Goal: Transaction & Acquisition: Download file/media

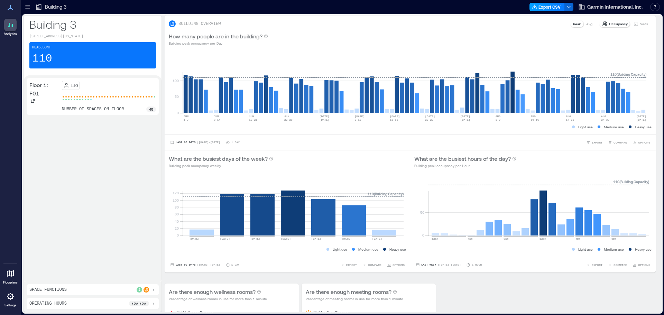
click at [545, 3] on button "Export CSV" at bounding box center [546, 7] width 35 height 8
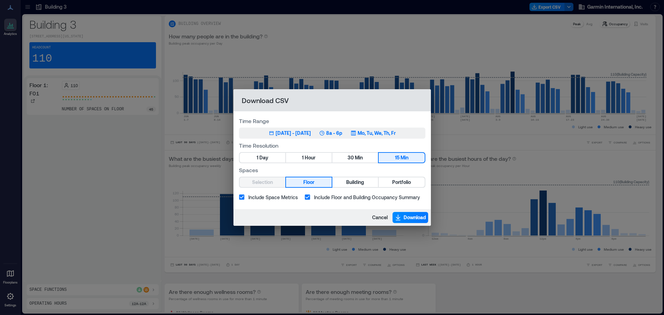
click at [349, 131] on button "Jun 2, 2025 - [DATE] 8a - 6p Mo, Tu, We, Th, Fr" at bounding box center [332, 133] width 186 height 11
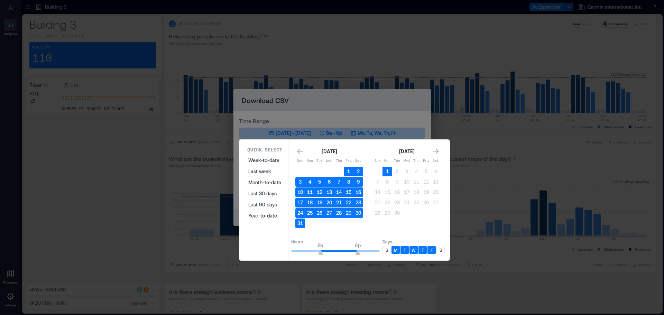
click at [345, 169] on button "1" at bounding box center [349, 172] width 10 height 10
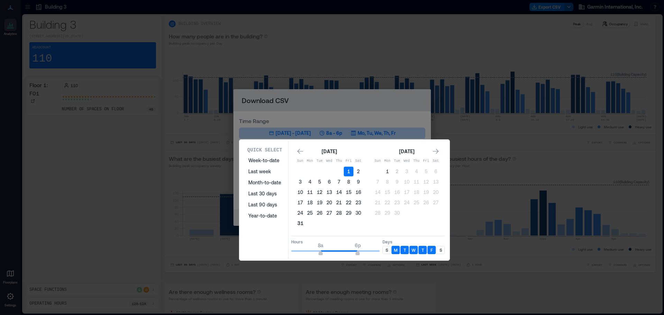
click at [299, 225] on button "31" at bounding box center [300, 223] width 10 height 10
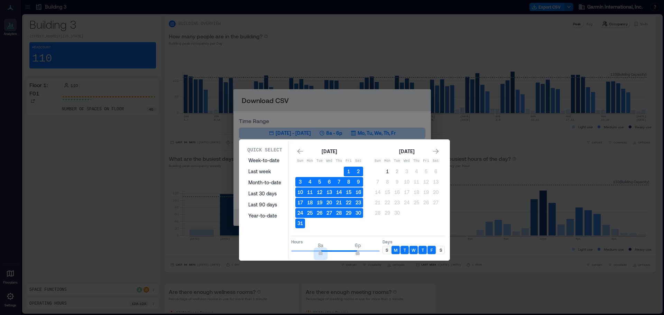
type input "*"
drag, startPoint x: 321, startPoint y: 253, endPoint x: 280, endPoint y: 254, distance: 40.8
click at [266, 256] on div "Quick Select Week-to-date Last week Month-to-date Last 30 days Last 90 days Yea…" at bounding box center [344, 200] width 206 height 118
type input "**"
drag, startPoint x: 367, startPoint y: 254, endPoint x: 383, endPoint y: 254, distance: 16.6
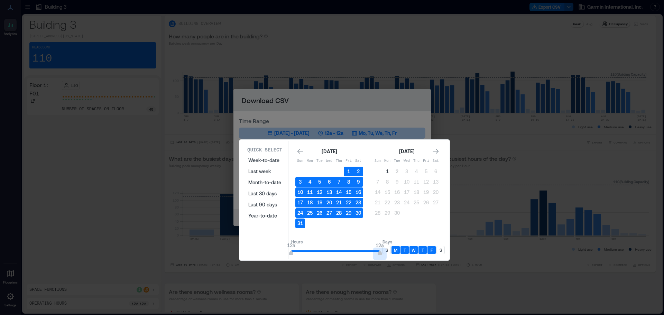
click at [383, 254] on div "Hours 12a 12a Days S M T W T F S" at bounding box center [367, 246] width 153 height 20
click at [385, 251] on div "S" at bounding box center [386, 250] width 8 height 8
click at [441, 249] on p "S" at bounding box center [440, 250] width 2 height 6
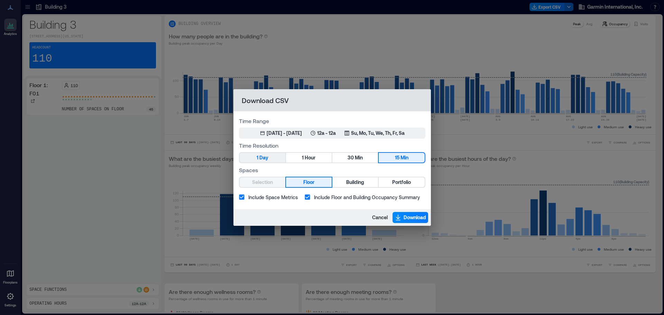
click at [258, 157] on span "1" at bounding box center [257, 157] width 2 height 9
click at [315, 158] on span "Hour" at bounding box center [310, 157] width 11 height 9
click at [404, 216] on span "Download" at bounding box center [414, 217] width 22 height 7
